Goal: Task Accomplishment & Management: Manage account settings

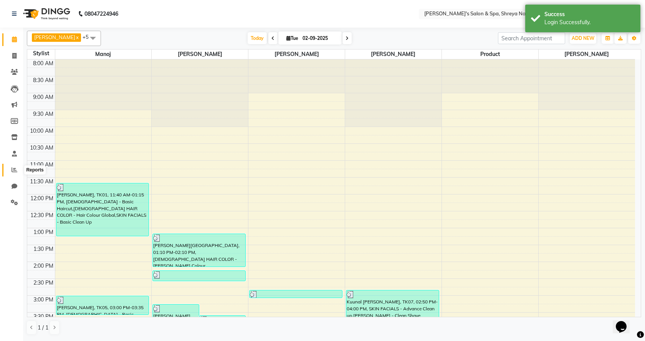
click at [10, 172] on span at bounding box center [14, 170] width 13 height 9
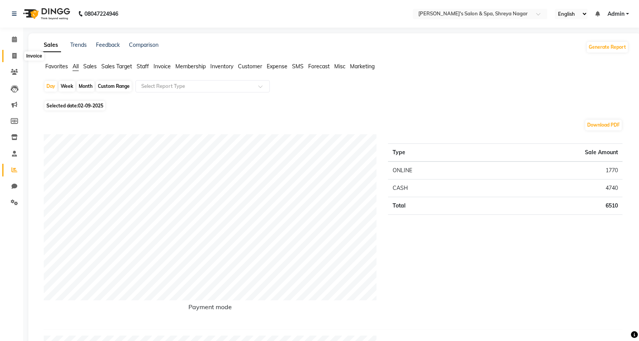
drag, startPoint x: 12, startPoint y: 53, endPoint x: 39, endPoint y: 59, distance: 28.1
click at [12, 53] on span at bounding box center [14, 56] width 13 height 9
select select "7591"
select select "service"
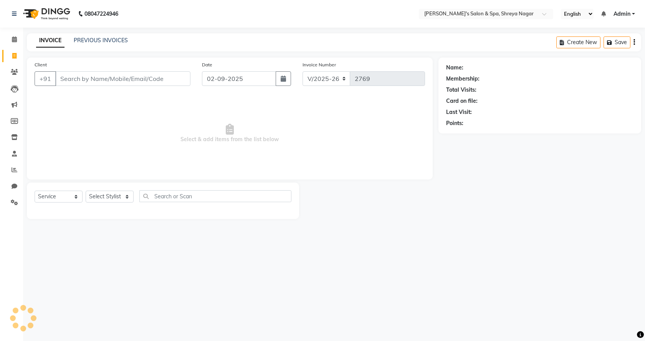
click at [82, 75] on input "Client" at bounding box center [122, 78] width 135 height 15
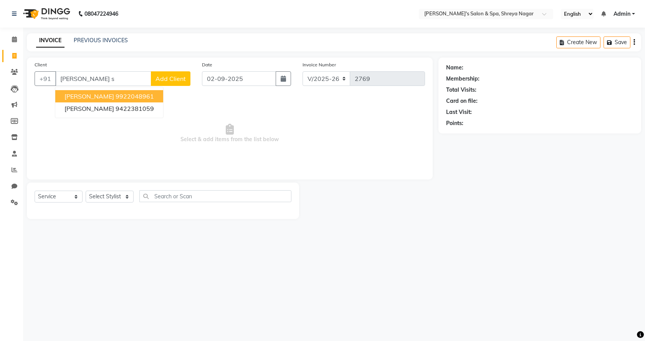
click at [106, 92] on span "[PERSON_NAME]" at bounding box center [88, 96] width 49 height 8
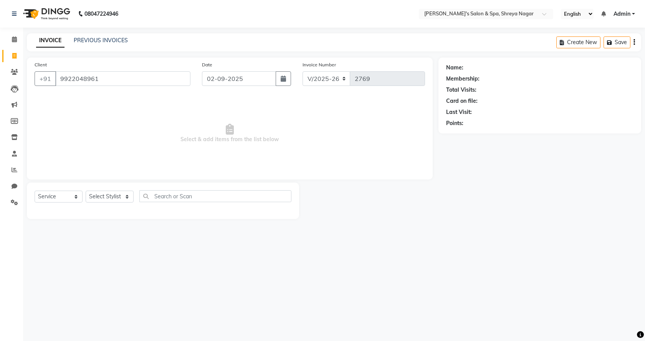
type input "9922048961"
select select "1: Object"
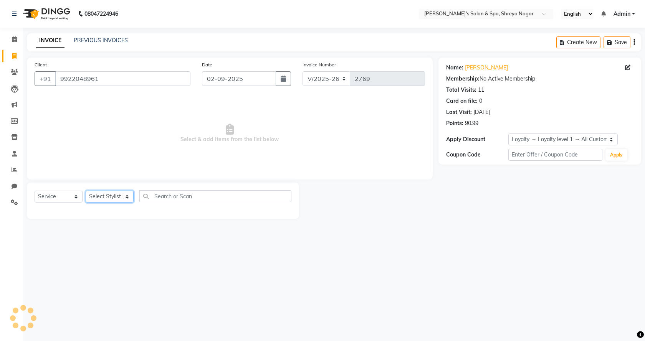
click at [105, 199] on select "Select Stylist [PERSON_NAME] [PERSON_NAME] [PERSON_NAME] Product Reception" at bounding box center [110, 197] width 48 height 12
select select "67480"
click at [86, 191] on select "Select Stylist [PERSON_NAME] [PERSON_NAME] [PERSON_NAME] Product Reception" at bounding box center [110, 197] width 48 height 12
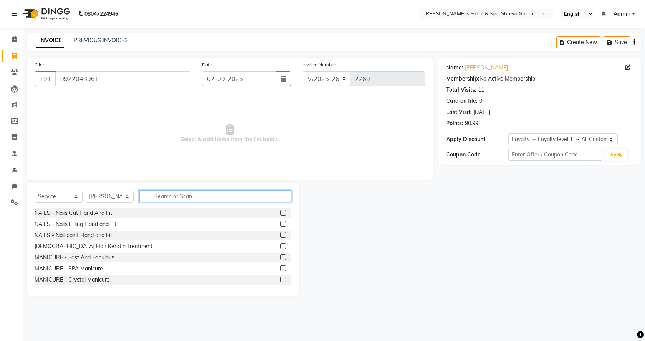
click at [209, 196] on input "text" at bounding box center [215, 196] width 152 height 12
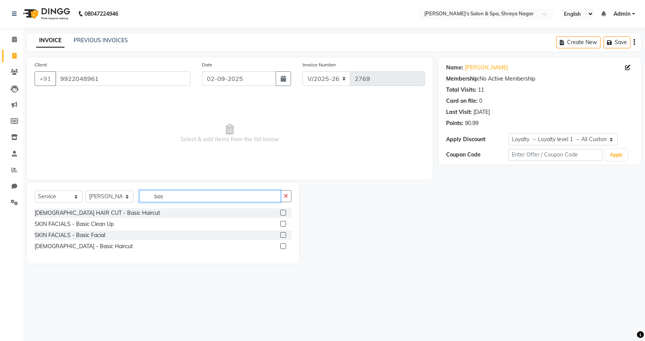
type input "bas"
click at [282, 247] on label at bounding box center [283, 246] width 6 height 6
click at [282, 247] on input "checkbox" at bounding box center [282, 246] width 5 height 5
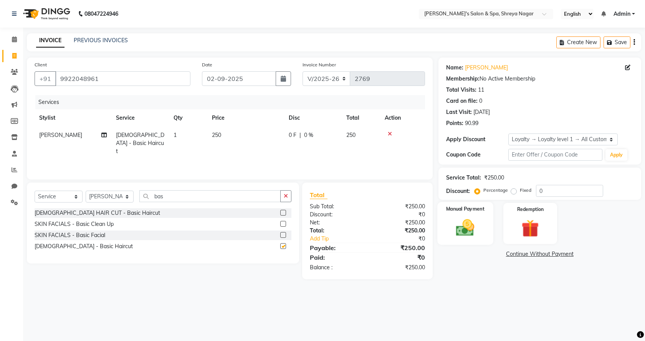
checkbox input "false"
click at [458, 233] on img at bounding box center [465, 227] width 30 height 21
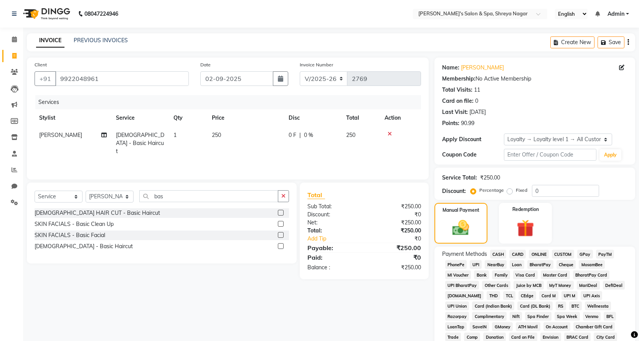
click at [544, 255] on span "ONLINE" at bounding box center [539, 254] width 20 height 9
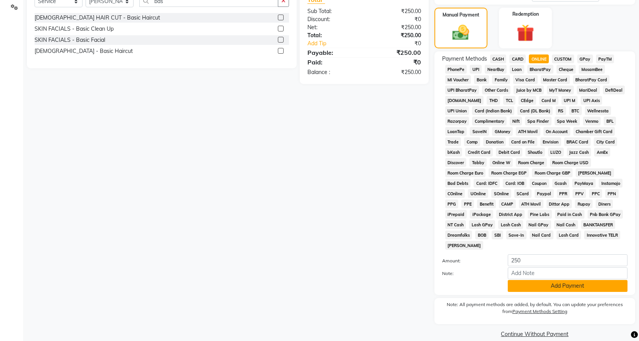
click at [544, 280] on button "Add Payment" at bounding box center [568, 286] width 120 height 12
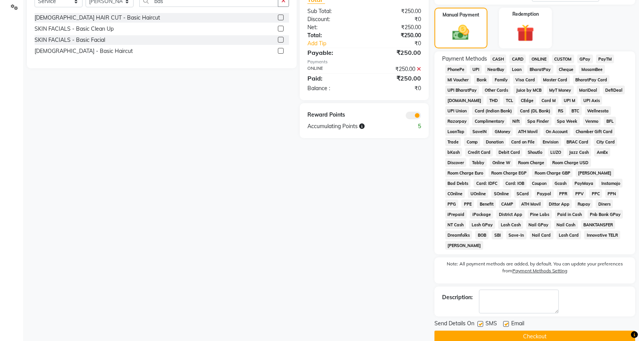
scroll to position [198, 0]
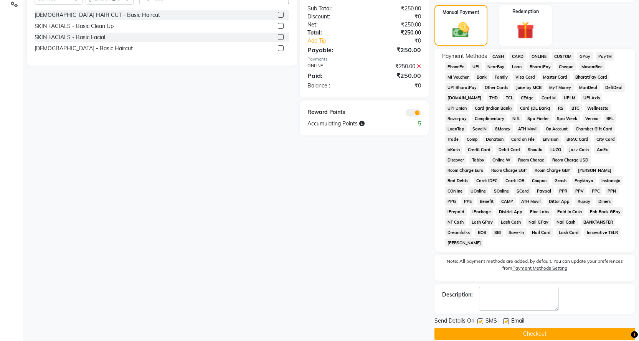
click at [539, 328] on button "Checkout" at bounding box center [534, 334] width 201 height 12
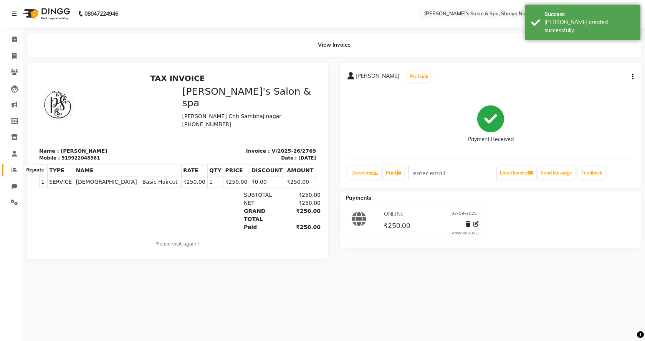
click at [14, 173] on span at bounding box center [14, 170] width 13 height 9
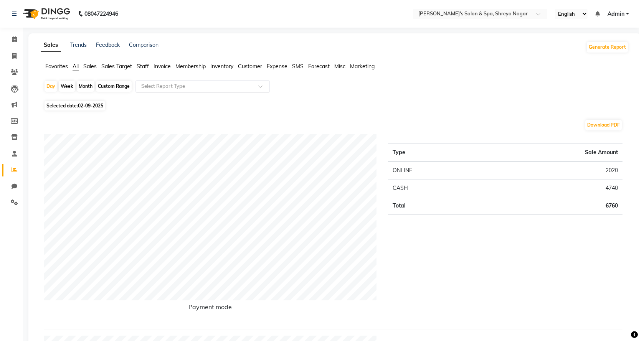
click at [159, 87] on input "text" at bounding box center [195, 86] width 110 height 8
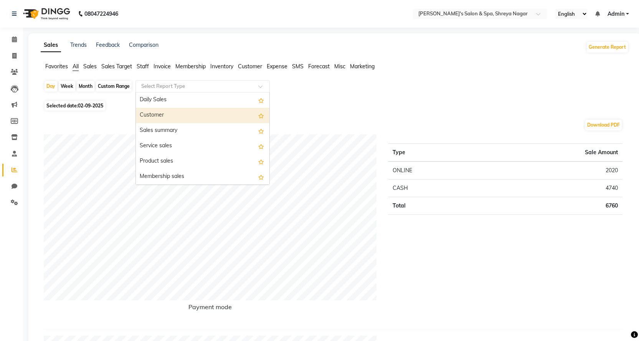
click at [161, 113] on div "Customer" at bounding box center [203, 115] width 134 height 15
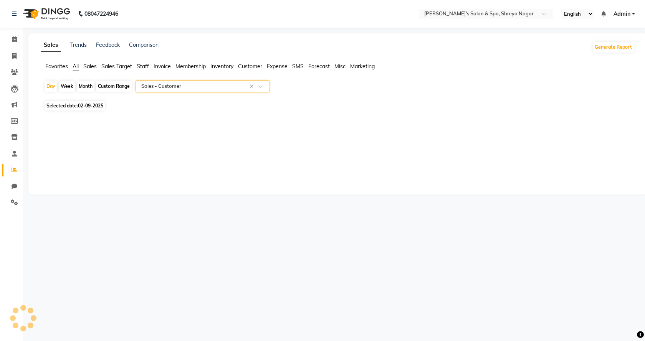
select select "full_report"
select select "csv"
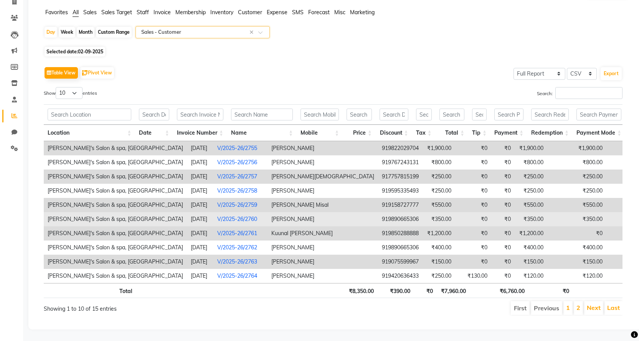
scroll to position [66, 0]
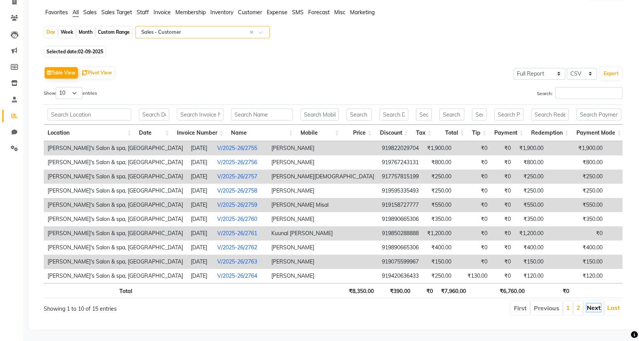
click at [600, 305] on link "Next" at bounding box center [594, 308] width 14 height 8
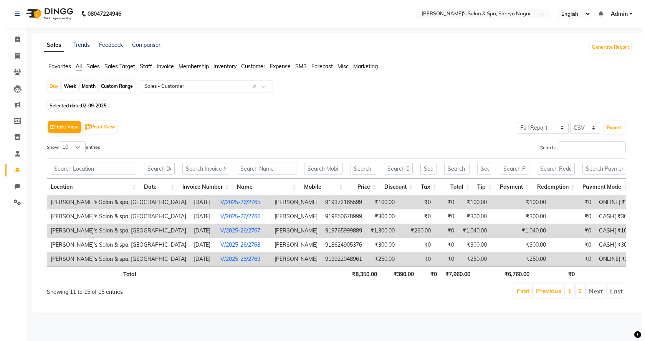
scroll to position [0, 0]
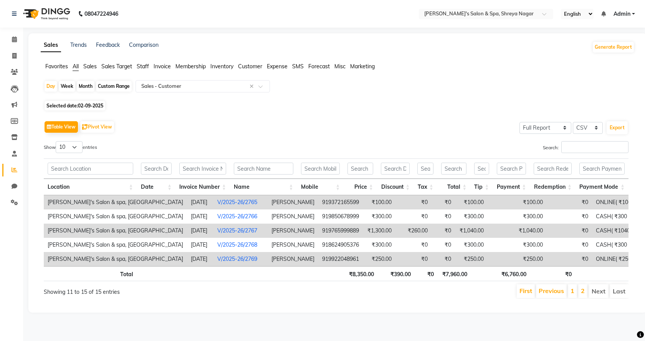
click at [217, 229] on link "V/2025-26/2767" at bounding box center [237, 230] width 40 height 7
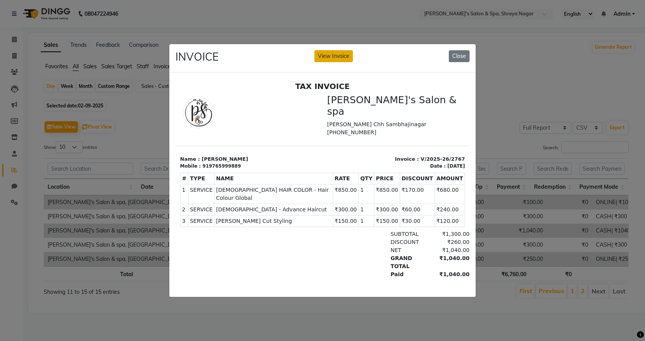
click at [337, 51] on button "View Invoice" at bounding box center [333, 56] width 38 height 12
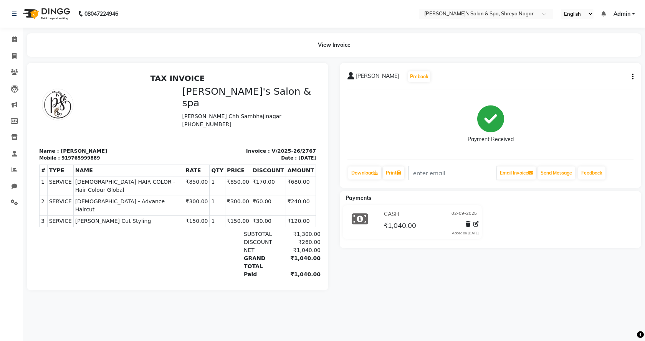
click at [632, 77] on icon "button" at bounding box center [632, 77] width 2 height 0
click at [600, 86] on div "Edit Invoice" at bounding box center [594, 87] width 53 height 10
select select "service"
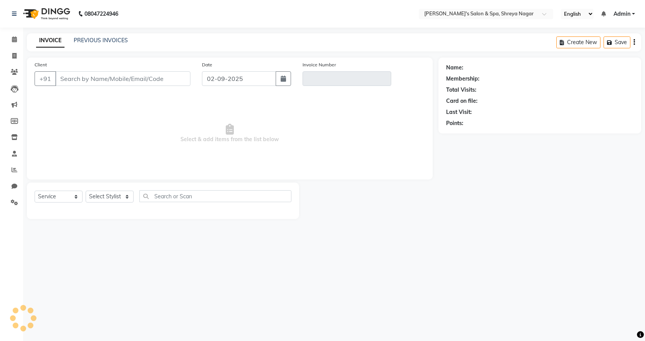
type input "9765999889"
type input "V/2025-26/2767"
select select "2: Object"
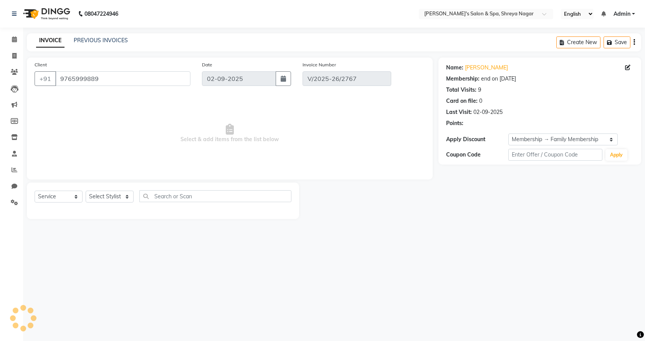
select select "select"
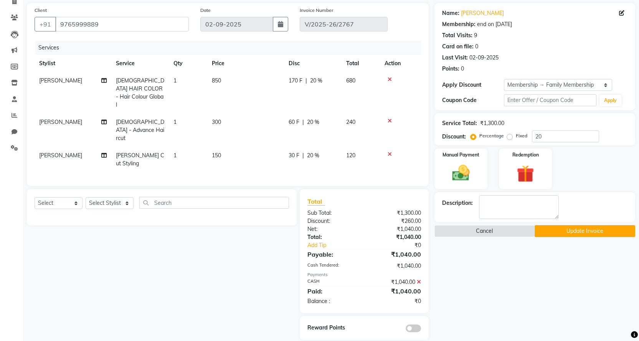
click at [418, 279] on icon at bounding box center [419, 281] width 4 height 5
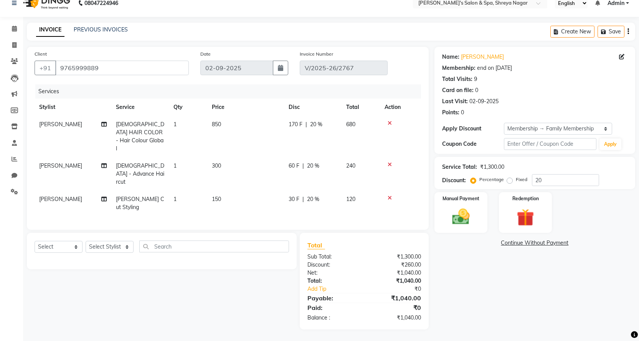
scroll to position [0, 0]
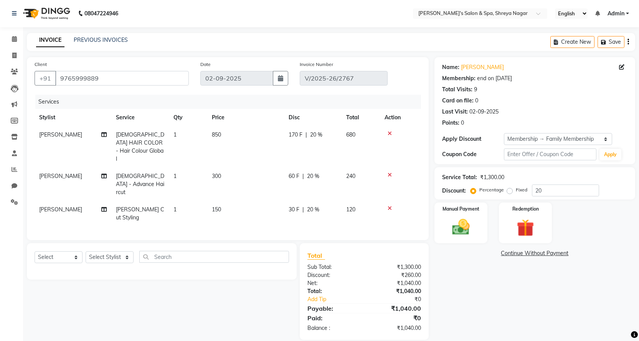
click at [222, 201] on td "150" at bounding box center [245, 213] width 77 height 25
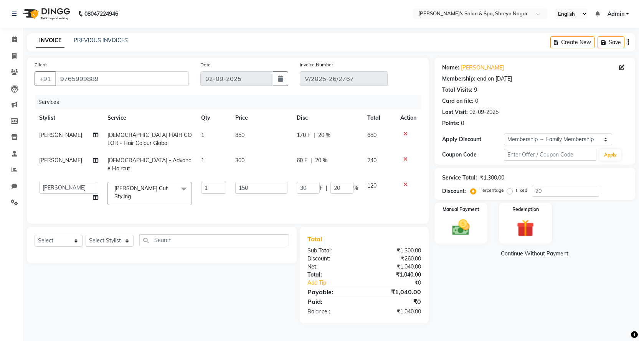
scroll to position [0, 0]
click at [251, 158] on td "300" at bounding box center [263, 164] width 63 height 25
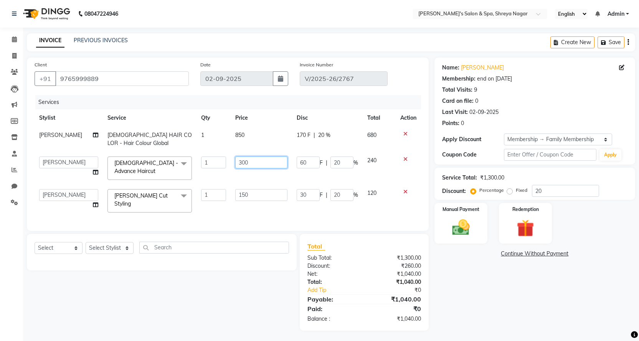
click at [252, 163] on input "300" at bounding box center [261, 163] width 52 height 12
click at [245, 132] on td "850" at bounding box center [263, 139] width 63 height 25
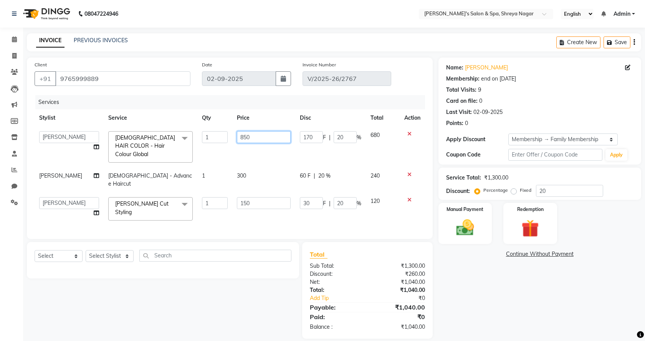
click at [267, 137] on input "850" at bounding box center [264, 137] width 54 height 12
type input "800"
click at [490, 280] on div "Name: [PERSON_NAME] Membership: end on [DATE] Total Visits: 9 Card on file: 0 L…" at bounding box center [542, 198] width 208 height 281
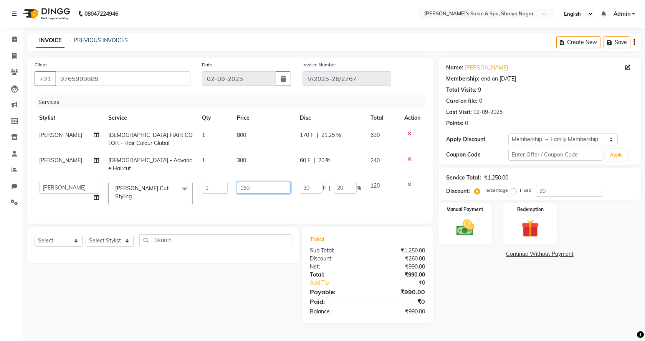
click at [253, 182] on input "150" at bounding box center [264, 188] width 54 height 12
type input "160"
click at [482, 280] on div "Name: [PERSON_NAME] Membership: end on [DATE] Total Visits: 9 Card on file: 0 L…" at bounding box center [537, 191] width 206 height 266
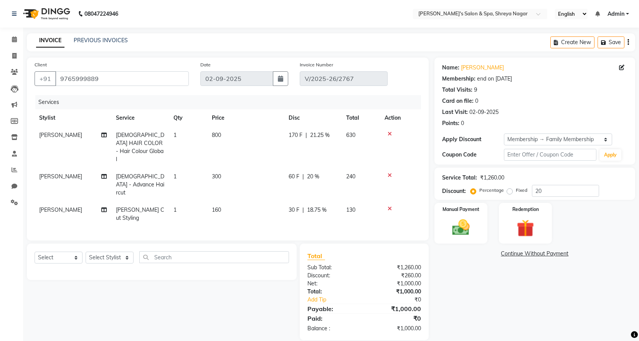
click at [226, 201] on td "160" at bounding box center [245, 213] width 77 height 25
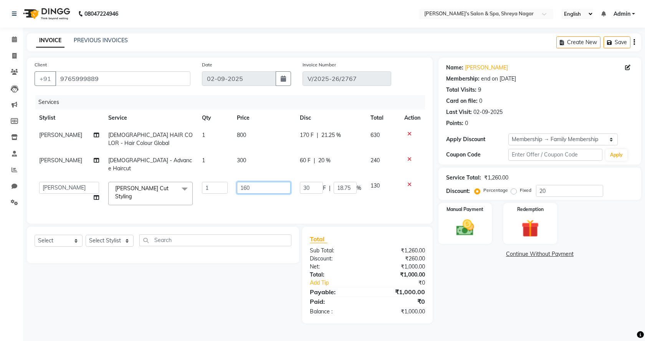
click at [247, 185] on input "160" at bounding box center [264, 188] width 54 height 12
type input "150"
click at [250, 135] on td "800" at bounding box center [263, 139] width 63 height 25
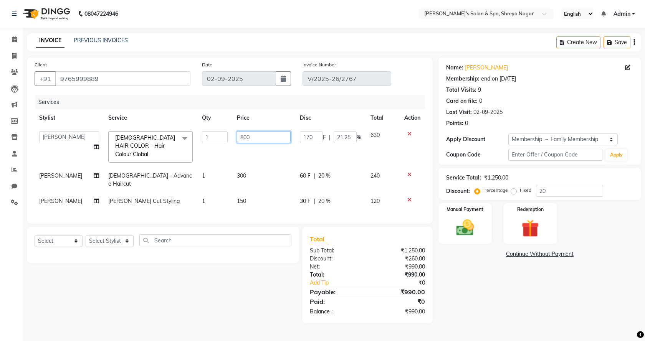
click at [260, 136] on input "800" at bounding box center [264, 137] width 54 height 12
type input "810"
click at [562, 304] on div "Name: [PERSON_NAME] Membership: end on [DATE] Total Visits: 9 Card on file: 0 L…" at bounding box center [537, 191] width 206 height 266
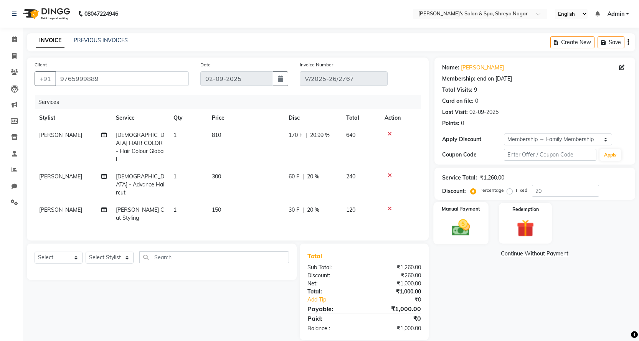
click at [454, 229] on img at bounding box center [461, 227] width 30 height 21
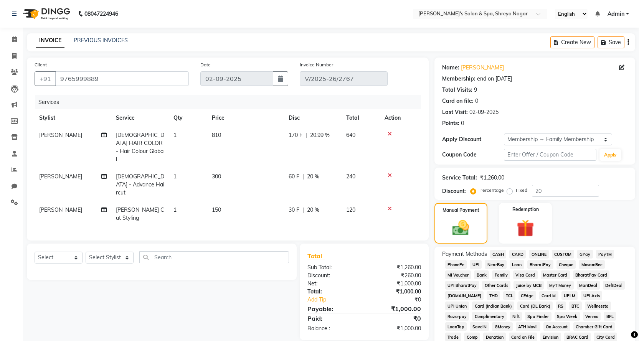
click at [498, 254] on span "CASH" at bounding box center [498, 254] width 16 height 9
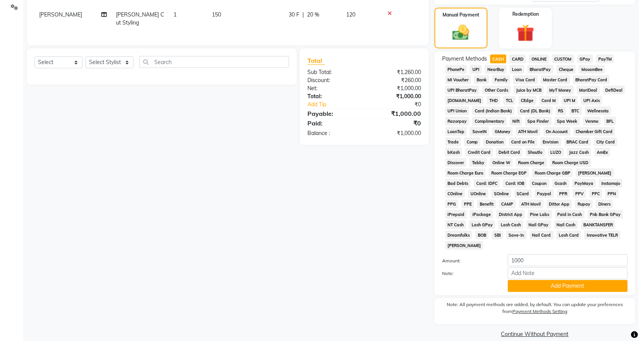
click at [529, 280] on button "Add Payment" at bounding box center [568, 286] width 120 height 12
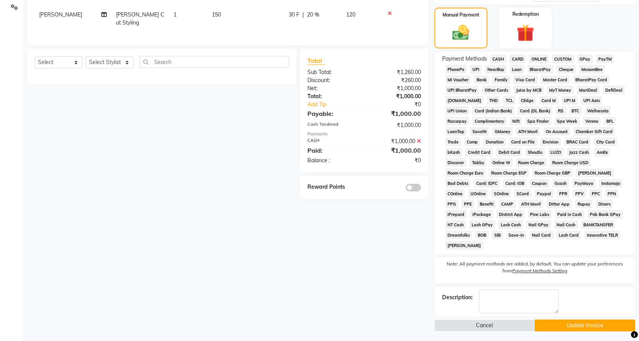
scroll to position [187, 0]
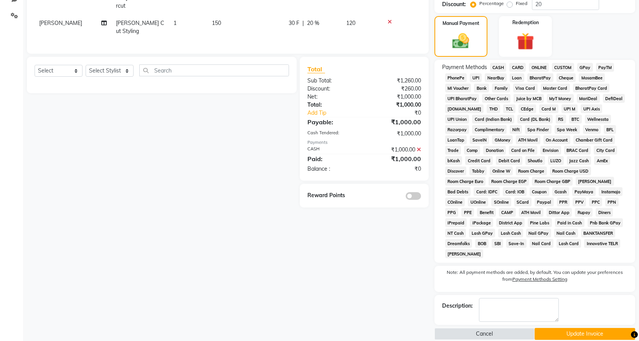
click at [575, 328] on button "Update Invoice" at bounding box center [584, 334] width 101 height 12
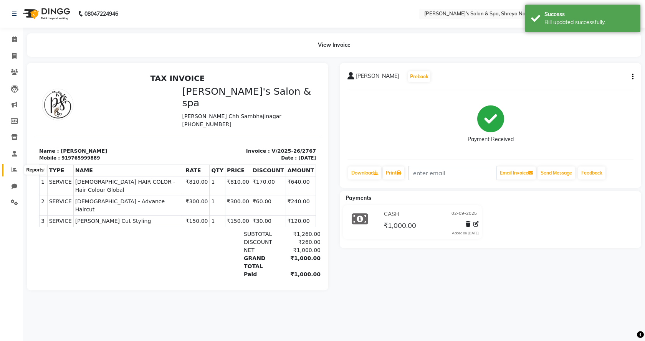
click at [12, 171] on icon at bounding box center [15, 170] width 6 height 6
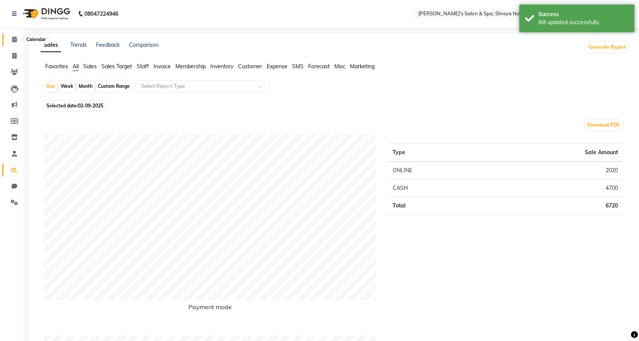
click at [19, 39] on span at bounding box center [14, 39] width 13 height 9
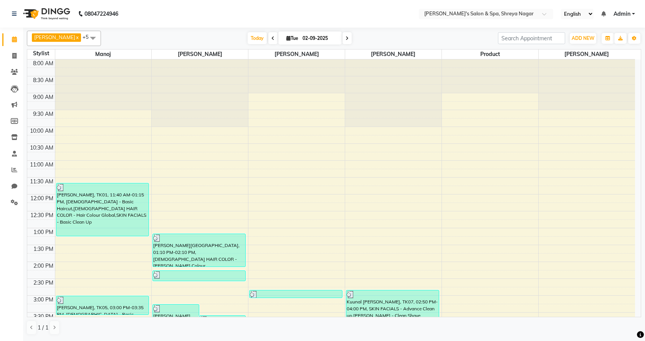
click at [617, 16] on span "Admin" at bounding box center [621, 14] width 17 height 8
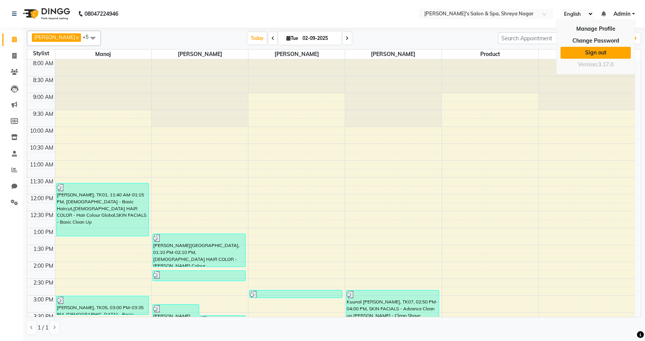
click at [600, 51] on link "Sign out" at bounding box center [595, 53] width 70 height 12
